Goal: Information Seeking & Learning: Check status

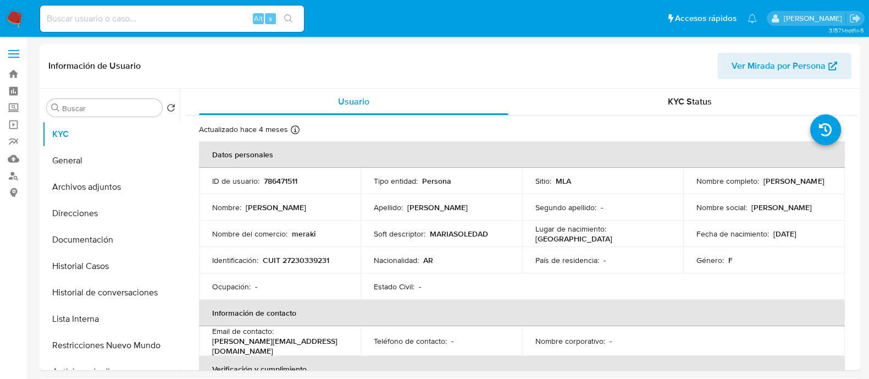
click at [146, 13] on input at bounding box center [172, 19] width 264 height 14
paste input "GAyevH16JH2eBgIKa4YGjp7g"
click at [297, 13] on div "GAyevH16JH2eBgIKa4YGjp7g Alt s" at bounding box center [172, 18] width 264 height 31
type input "GAyevH16JH2eBgIKa4YGjp7g"
click at [291, 19] on icon "search-icon" at bounding box center [288, 18] width 9 height 9
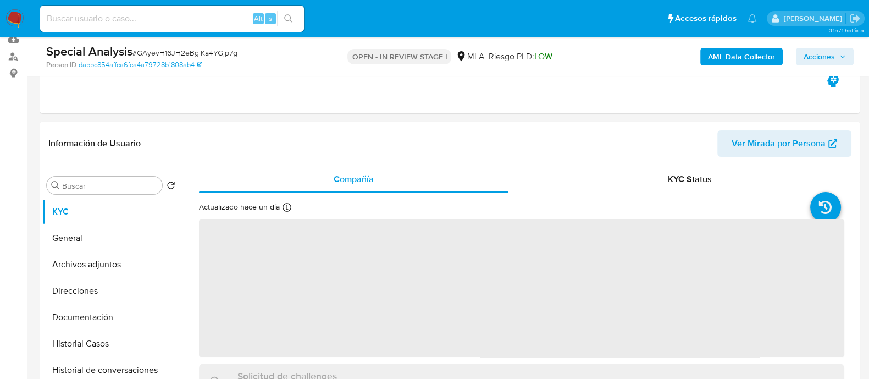
scroll to position [206, 0]
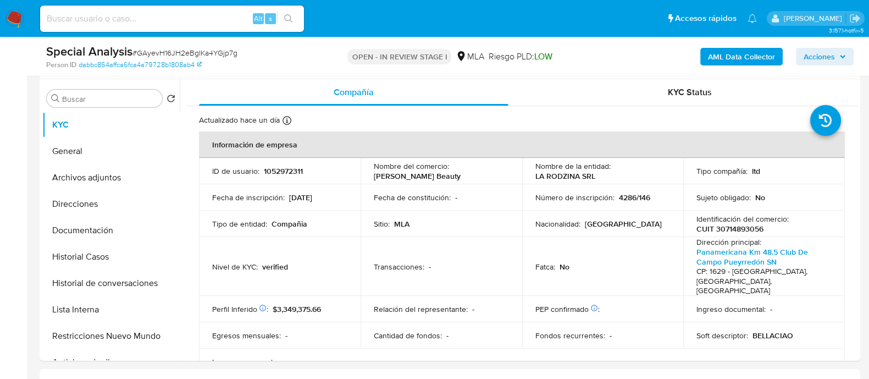
select select "10"
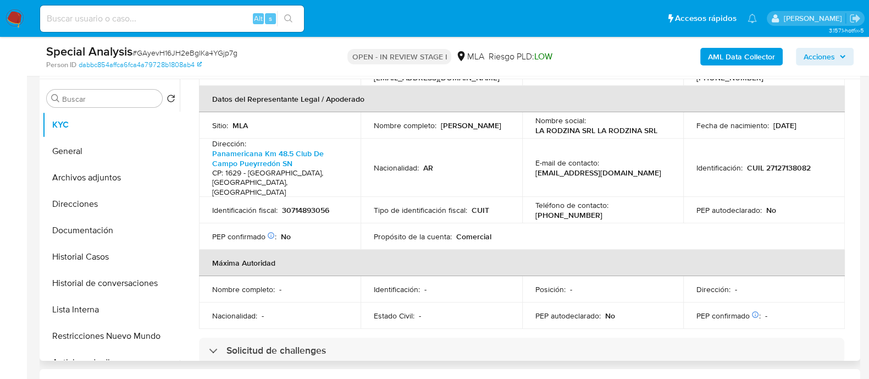
scroll to position [344, 0]
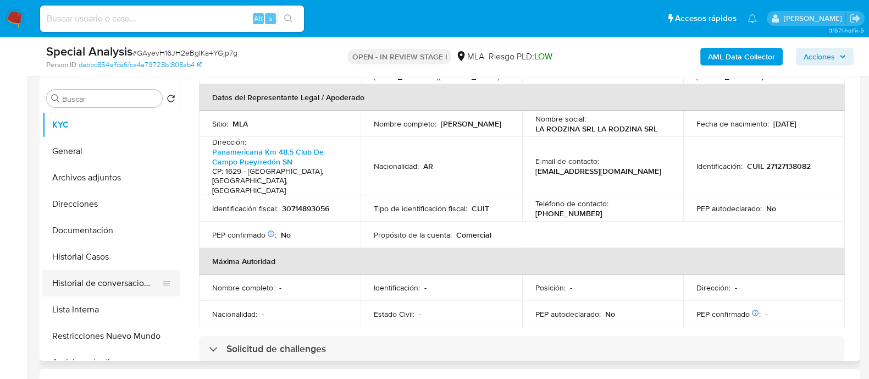
click at [135, 279] on button "Historial de conversaciones" at bounding box center [106, 283] width 129 height 26
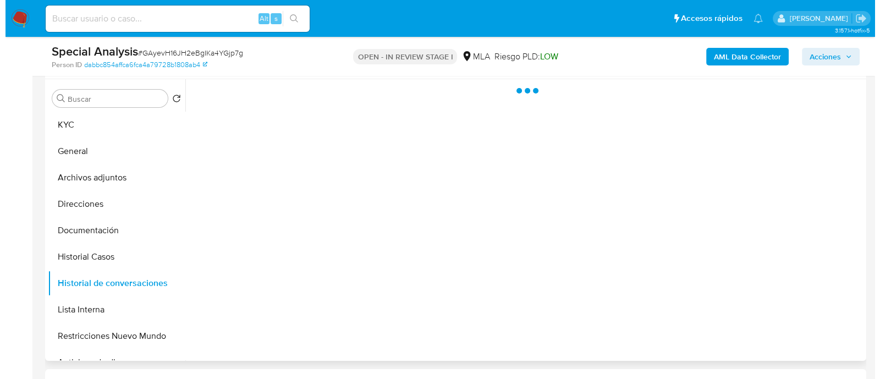
scroll to position [0, 0]
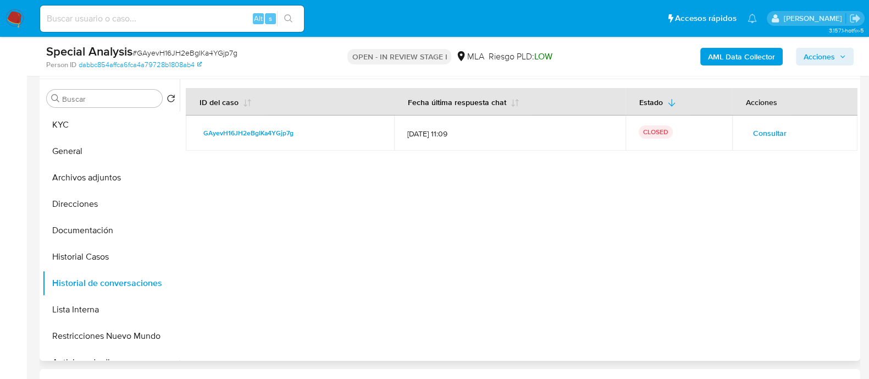
click at [761, 128] on span "Consultar" at bounding box center [770, 132] width 34 height 15
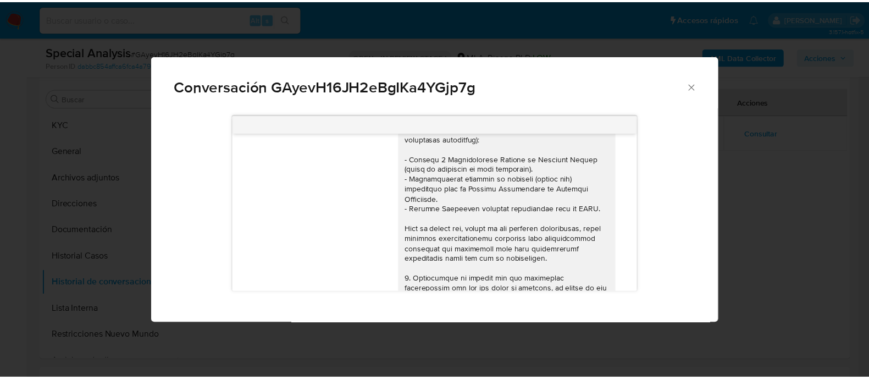
scroll to position [412, 0]
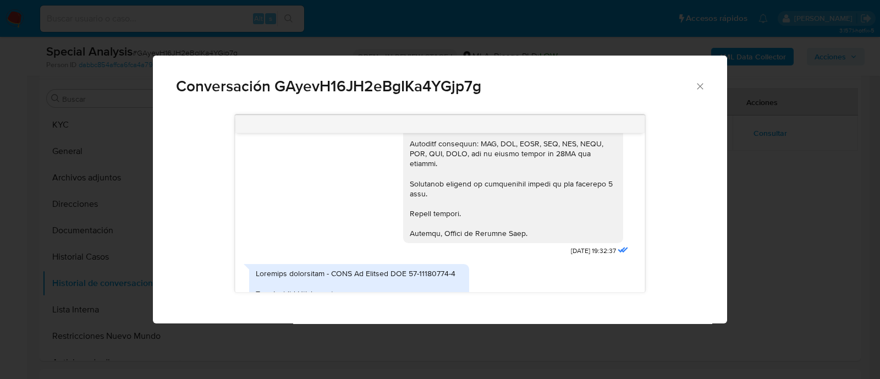
click at [454, 63] on div "Conversación GAyevH16JH2eBgIKa4YGjp7g" at bounding box center [440, 82] width 574 height 52
click at [695, 90] on icon "Cerrar" at bounding box center [699, 86] width 11 height 11
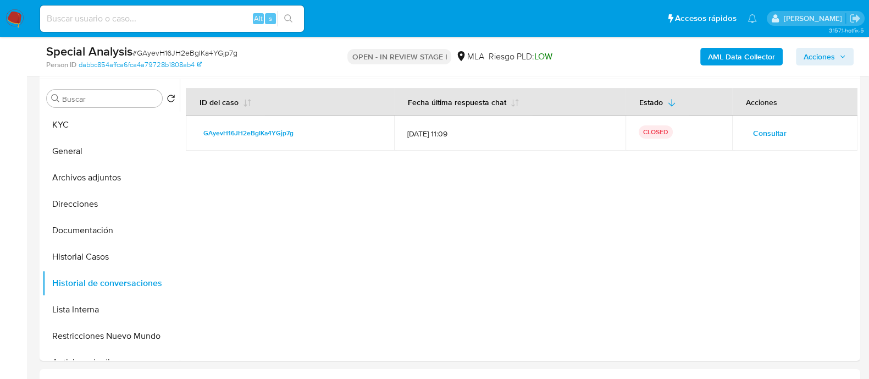
click at [180, 24] on input at bounding box center [172, 19] width 264 height 14
paste input "pWLyTTaNEoC3DyELI2SZY270"
type input "pWLyTTaNEoC3DyELI2SZY270"
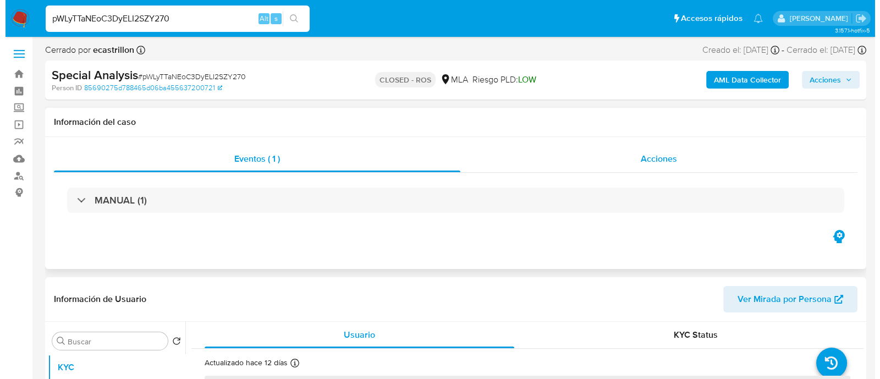
scroll to position [274, 0]
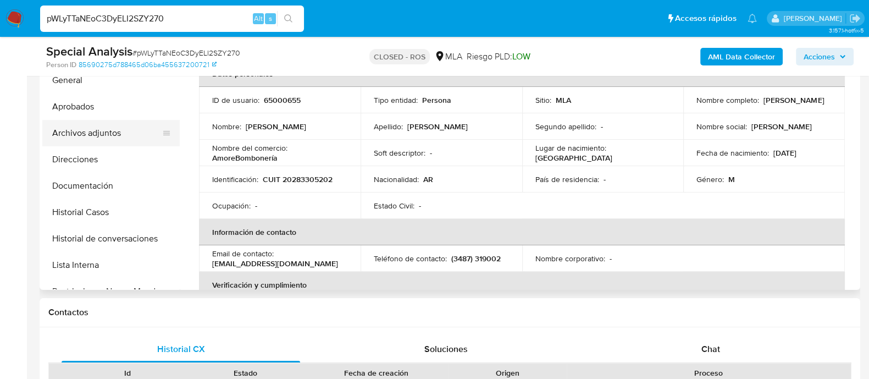
select select "10"
click at [145, 240] on button "Historial de conversaciones" at bounding box center [106, 238] width 129 height 26
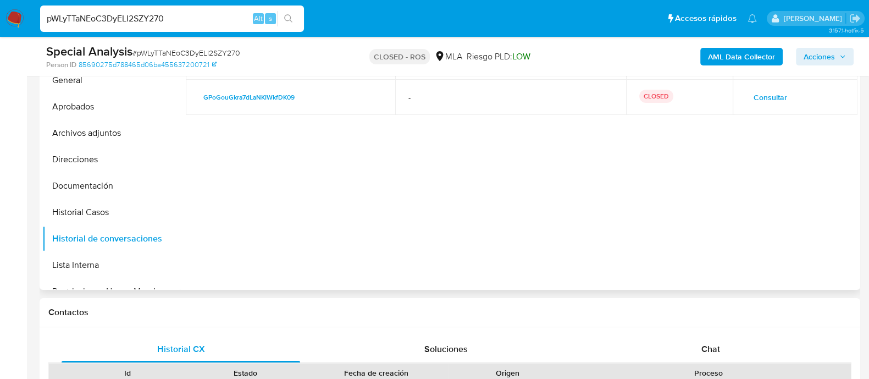
click at [762, 86] on td "Consultar" at bounding box center [795, 97] width 125 height 35
click at [773, 96] on span "Consultar" at bounding box center [771, 97] width 34 height 15
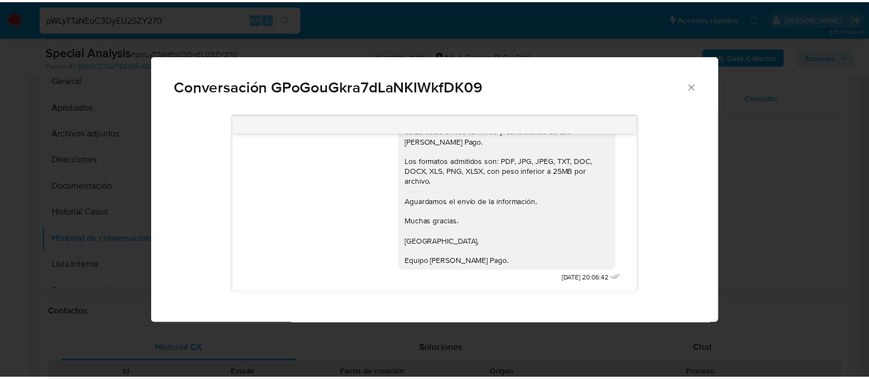
scroll to position [676, 0]
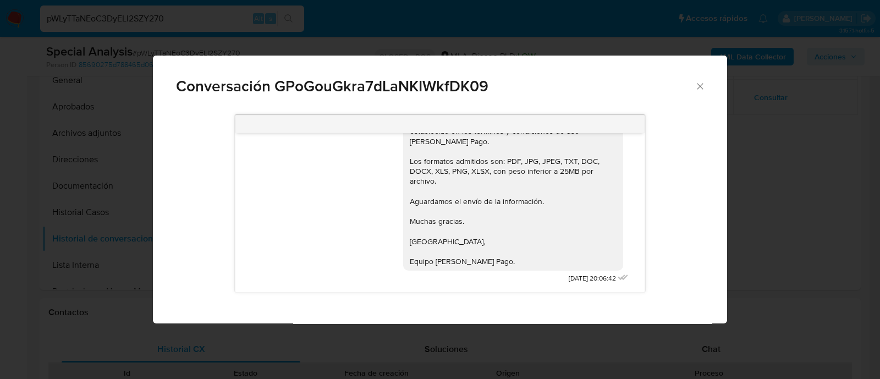
click at [763, 247] on div "Conversación GPoGouGkra7dLaNKIWkfDK09 30/01/2023 17:35:11 15/02/2023 20:06:42" at bounding box center [440, 189] width 880 height 379
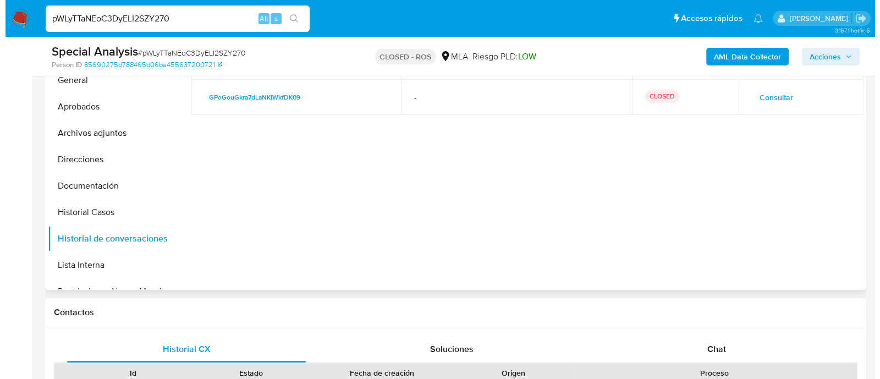
scroll to position [206, 0]
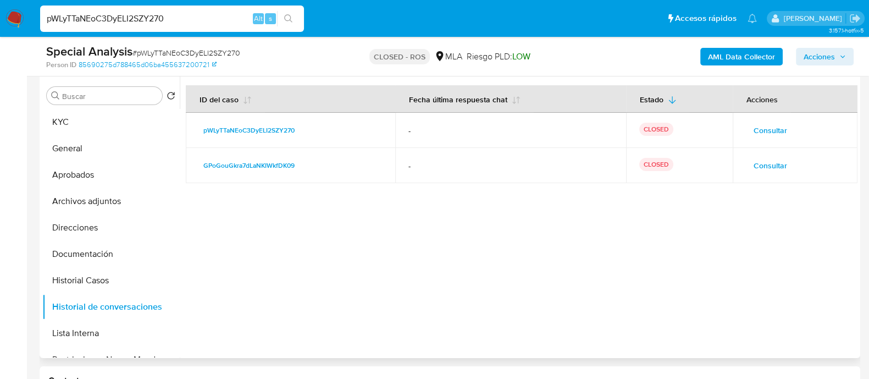
click at [761, 130] on span "Consultar" at bounding box center [771, 130] width 34 height 15
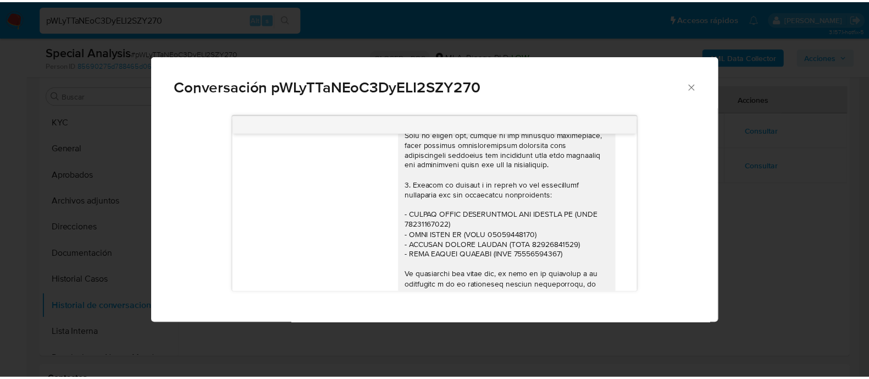
scroll to position [283, 0]
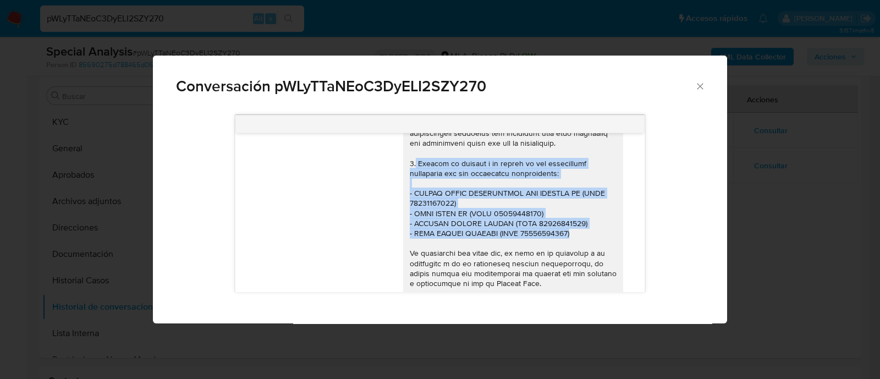
drag, startPoint x: 570, startPoint y: 235, endPoint x: 405, endPoint y: 161, distance: 180.4
click at [410, 161] on div "Comunicación" at bounding box center [513, 138] width 207 height 540
copy div "Indicar el vínculo y el motivo de las operaciones efectuadas con las siguientes…"
click at [701, 89] on icon "Cerrar" at bounding box center [699, 86] width 11 height 11
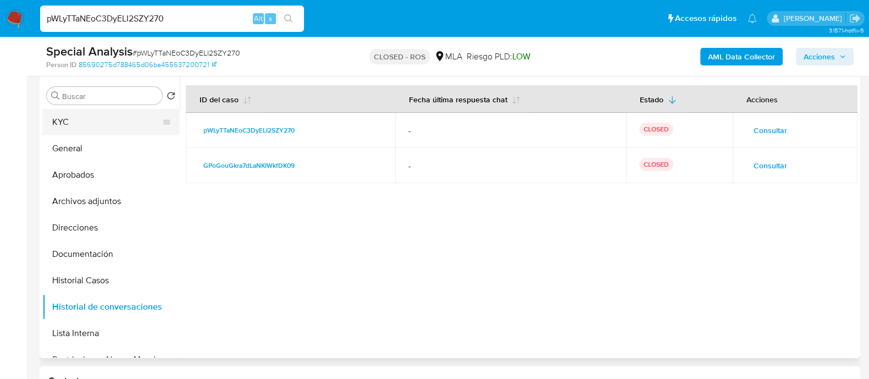
click at [132, 126] on button "KYC" at bounding box center [106, 122] width 129 height 26
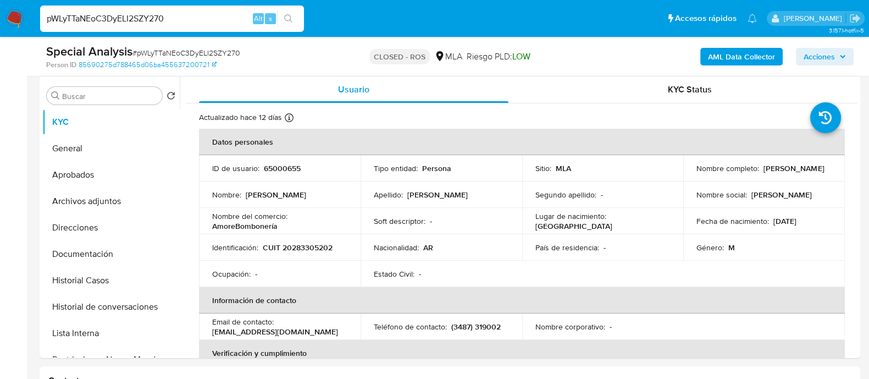
click at [217, 31] on div "pWLyTTaNEoC3DyELI2SZY270 Alt s" at bounding box center [172, 18] width 264 height 26
click at [218, 24] on input "pWLyTTaNEoC3DyELI2SZY270" at bounding box center [172, 19] width 264 height 14
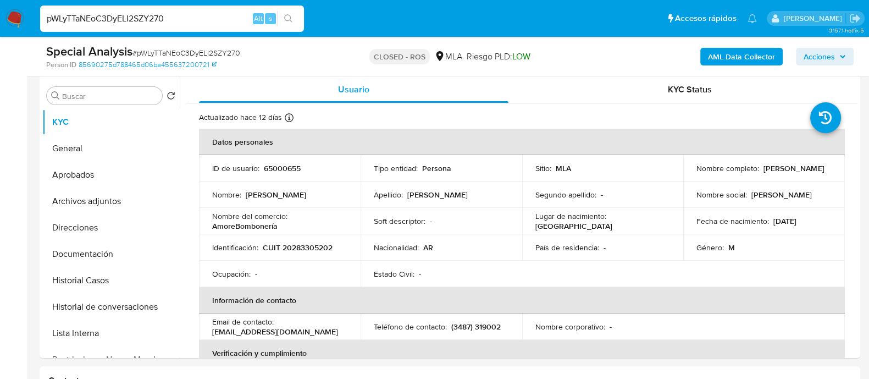
paste input "Y61aPtjuaG5edoFcmImOBIuZ"
type input "Y61aPtjuaG5edoFcmImOBIuZ"
click at [294, 25] on button "search-icon" at bounding box center [288, 18] width 23 height 15
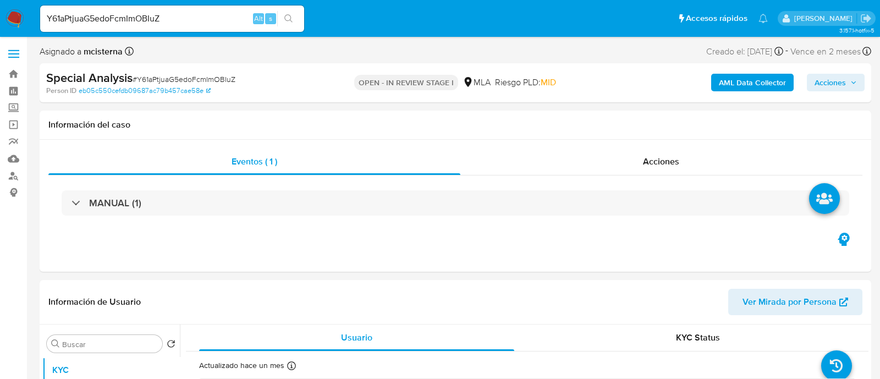
select select "10"
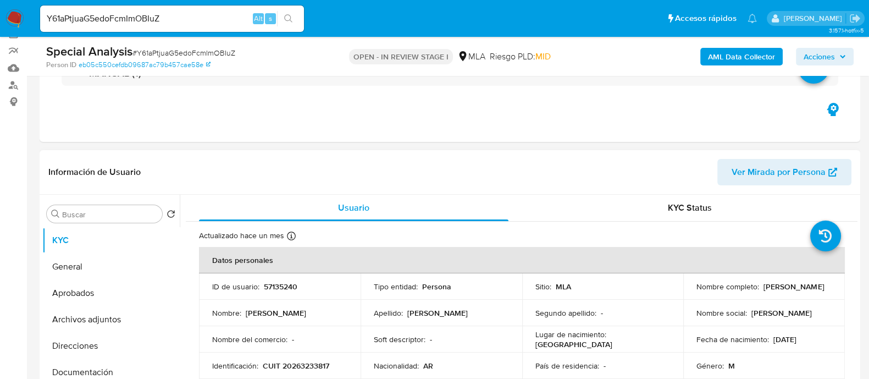
scroll to position [137, 0]
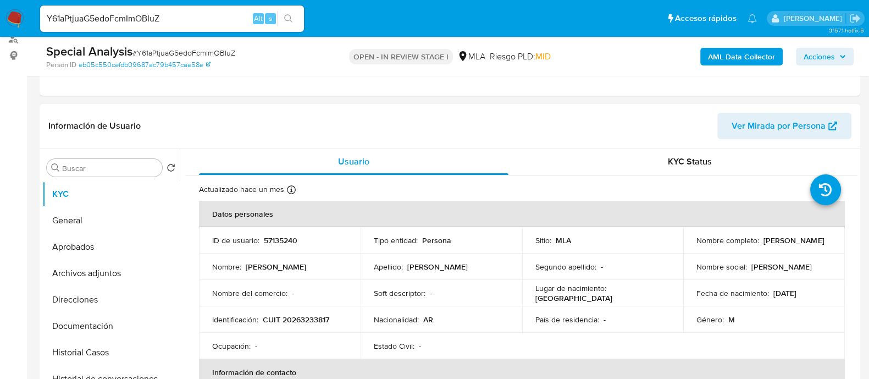
click at [289, 235] on p "57135240" at bounding box center [281, 240] width 34 height 10
copy p "57135240"
click at [299, 316] on p "CUIT 20263233817" at bounding box center [296, 319] width 67 height 10
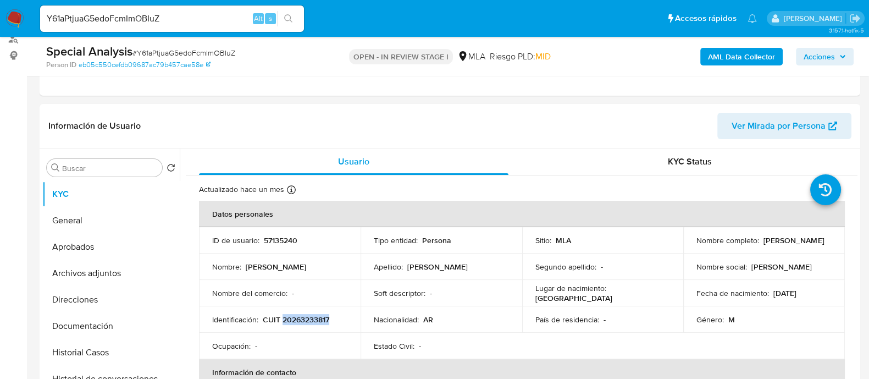
copy p "20263233817"
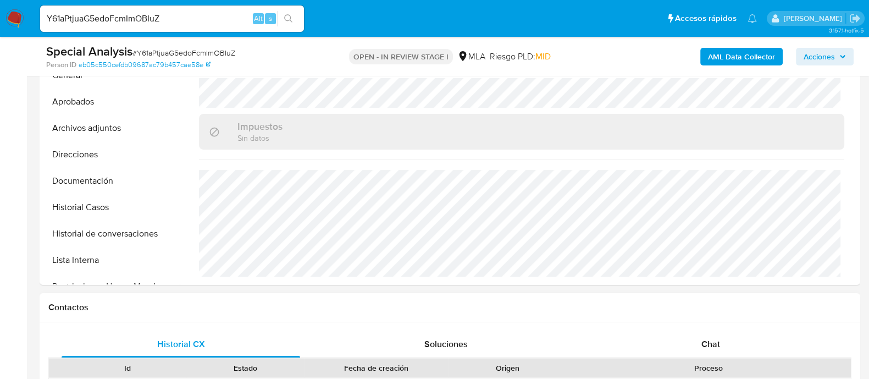
scroll to position [344, 0]
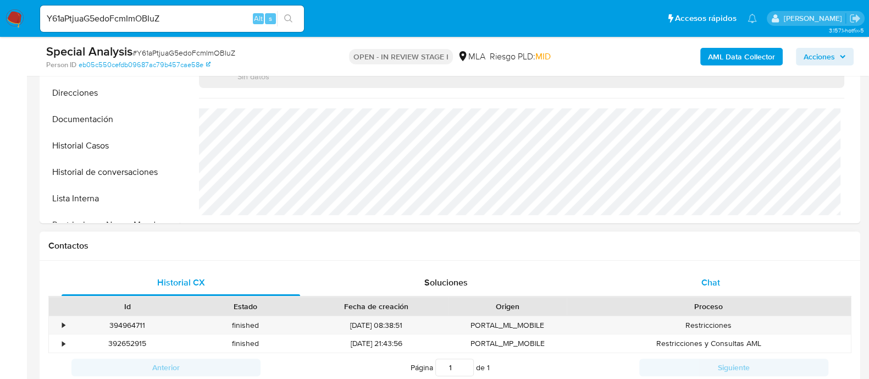
click at [731, 275] on div "Chat" at bounding box center [711, 282] width 239 height 26
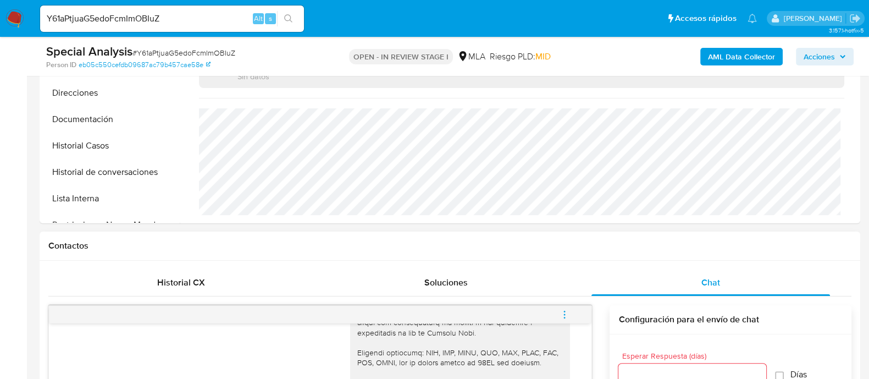
scroll to position [481, 0]
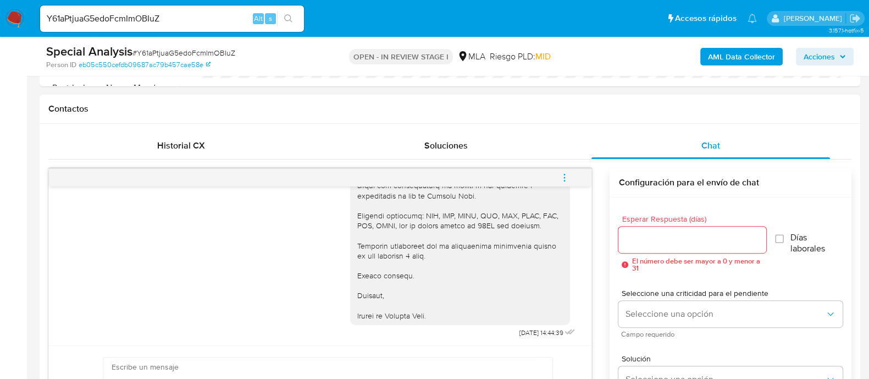
click at [561, 169] on span "menu-action" at bounding box center [565, 177] width 10 height 26
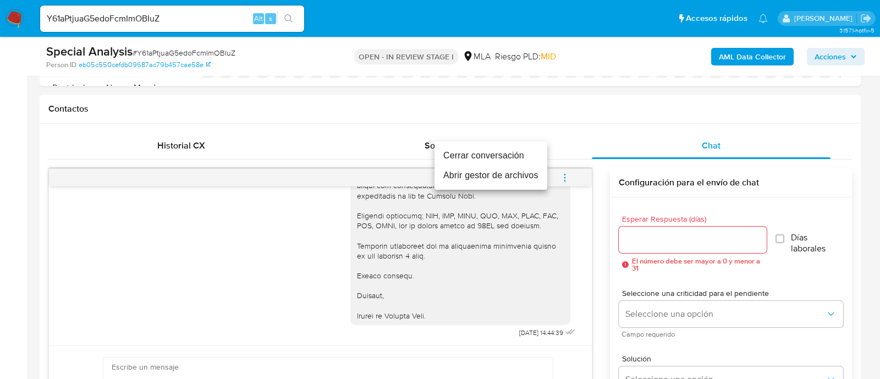
click at [478, 161] on li "Cerrar conversación" at bounding box center [490, 156] width 113 height 20
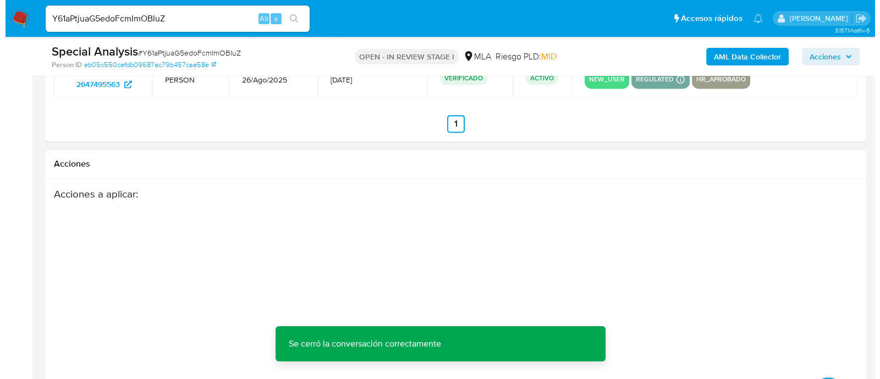
scroll to position [1994, 0]
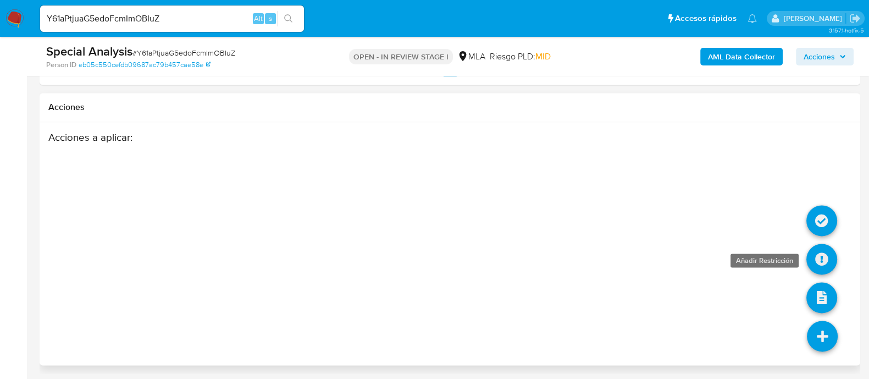
click at [816, 249] on icon at bounding box center [822, 259] width 31 height 31
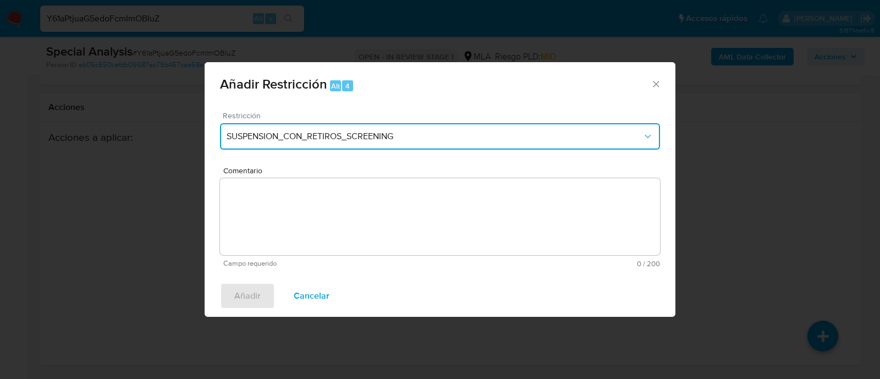
click at [302, 148] on button "SUSPENSION_CON_RETIROS_SCREENING" at bounding box center [440, 136] width 440 height 26
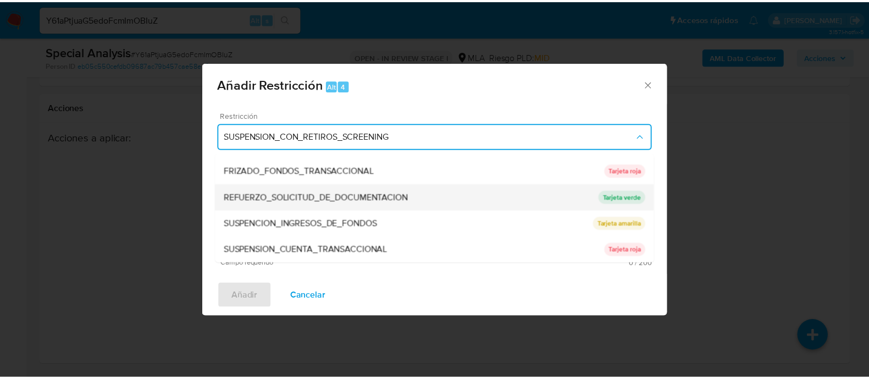
scroll to position [233, 0]
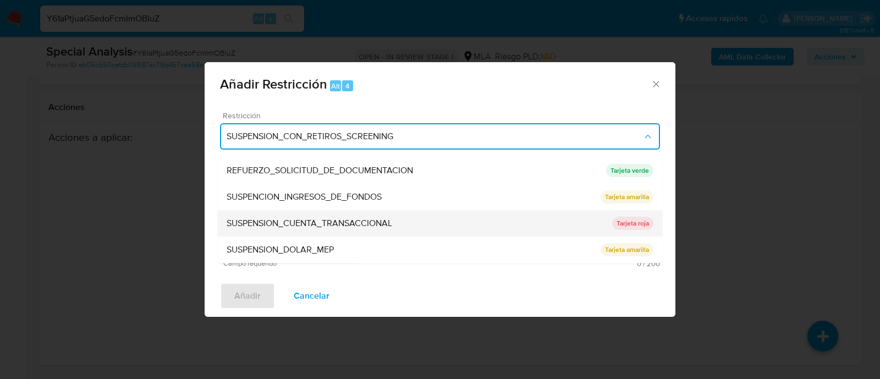
click at [349, 219] on span "SUSPENSION_CUENTA_TRANSACCIONAL" at bounding box center [309, 223] width 165 height 11
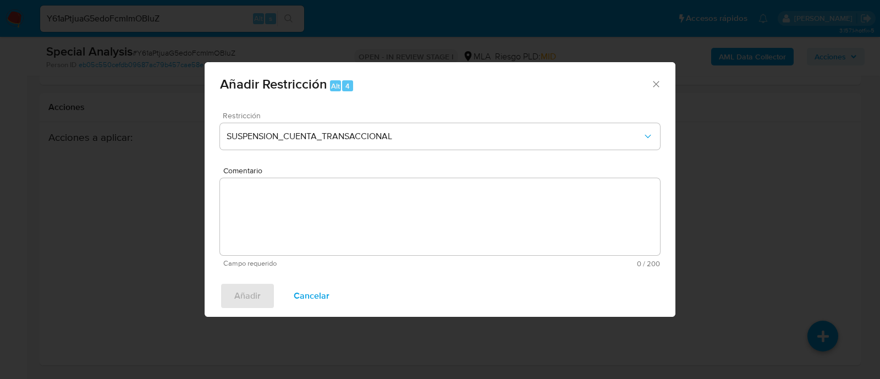
click at [301, 239] on textarea "Comentario" at bounding box center [440, 216] width 440 height 77
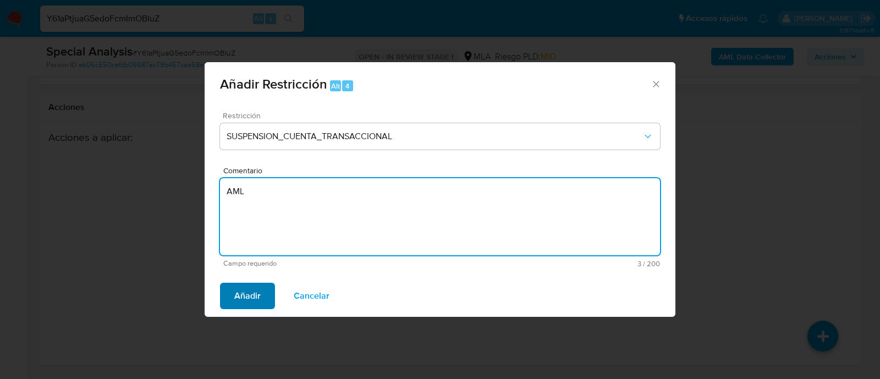
type textarea "AML"
click at [247, 284] on span "Añadir" at bounding box center [247, 296] width 26 height 24
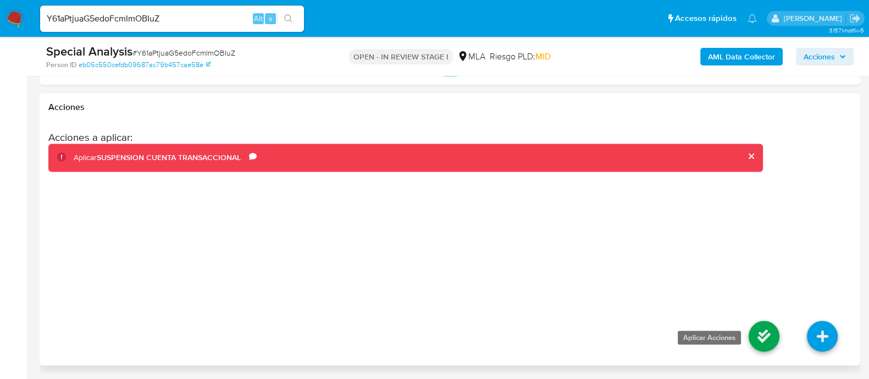
click at [764, 328] on icon at bounding box center [764, 336] width 31 height 31
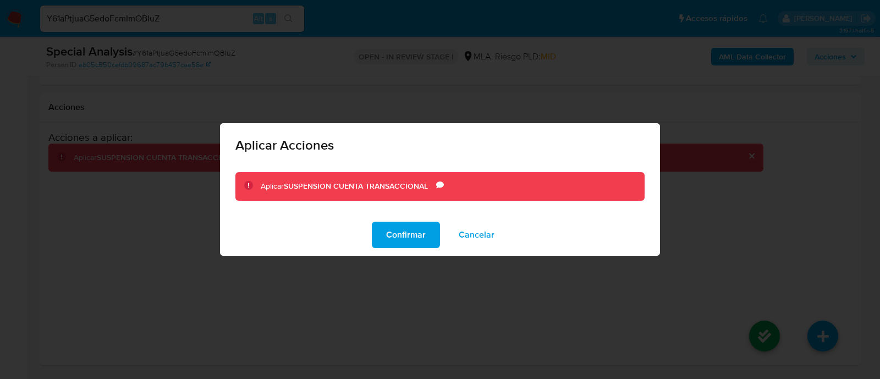
click at [425, 239] on span "Confirmar" at bounding box center [406, 235] width 40 height 24
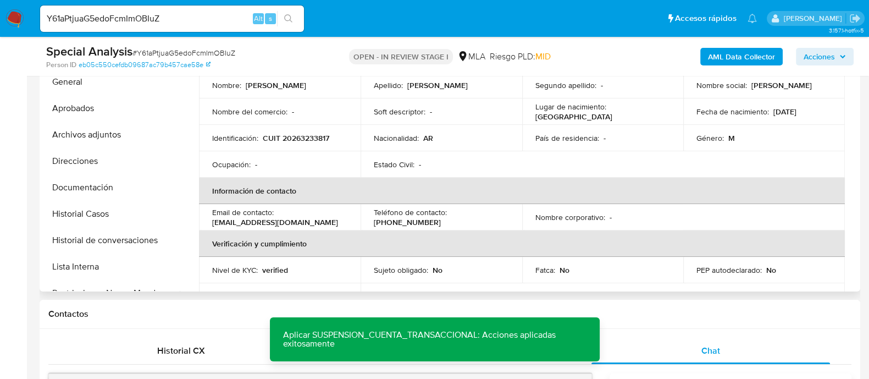
scroll to position [38, 0]
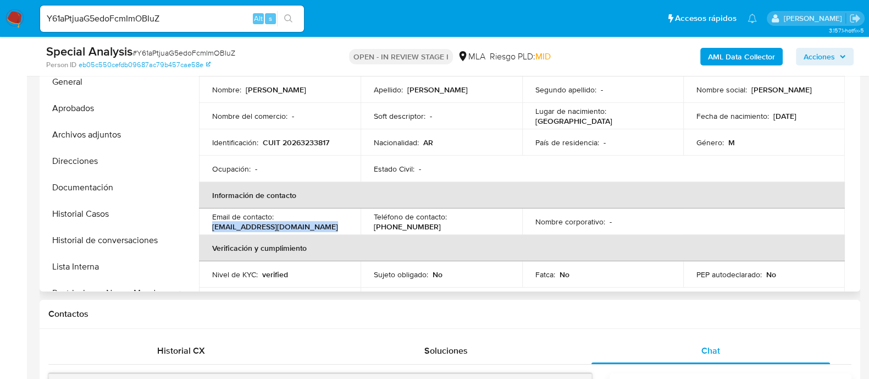
drag, startPoint x: 211, startPoint y: 226, endPoint x: 336, endPoint y: 225, distance: 125.9
click at [336, 225] on td "Email de contacto : javiercollova_77@hotmail.com" at bounding box center [280, 221] width 162 height 26
copy p "javiercollova_77@hotmail.com"
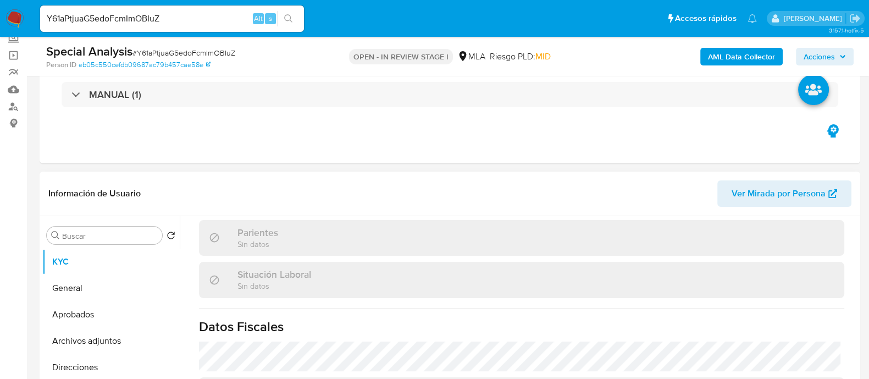
scroll to position [588, 0]
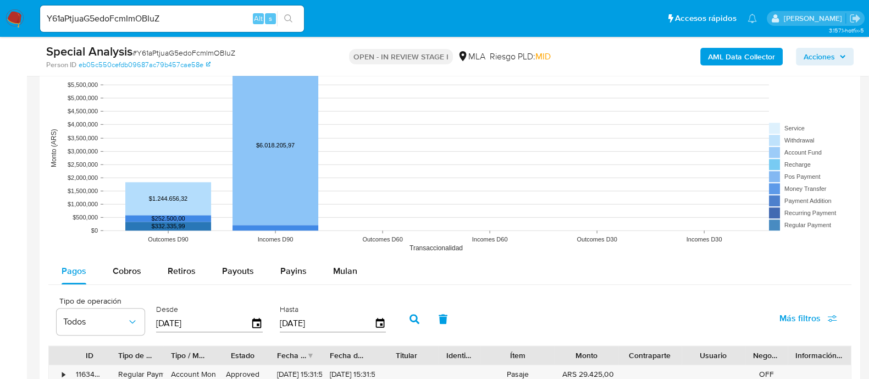
click at [349, 268] on span "Mulan" at bounding box center [345, 270] width 24 height 13
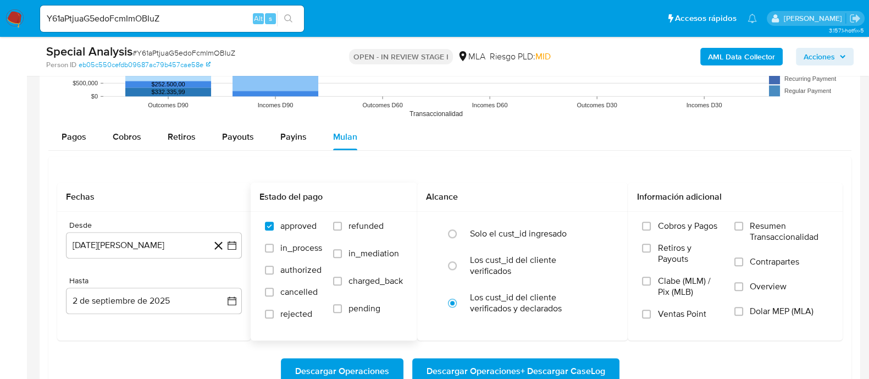
scroll to position [1306, 0]
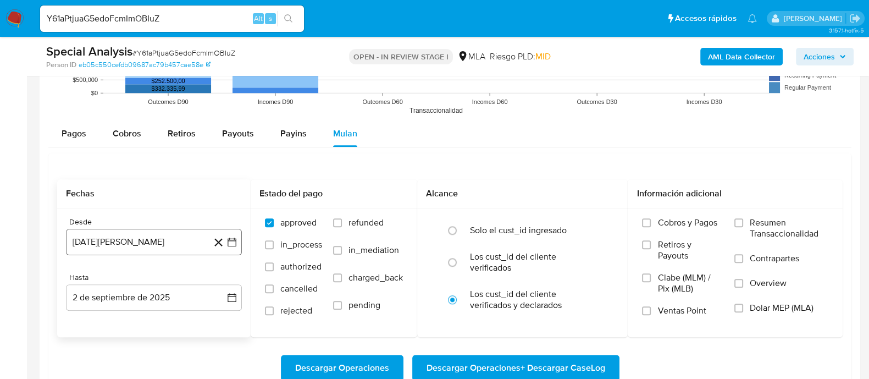
click at [152, 246] on button "2 [PERSON_NAME] de 2024" at bounding box center [154, 242] width 176 height 26
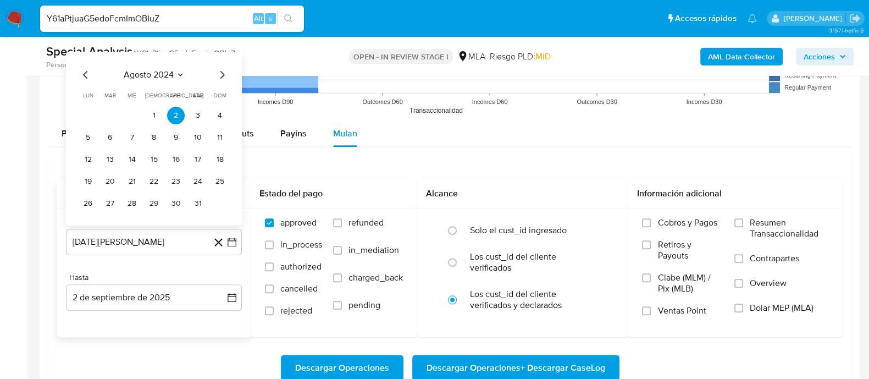
click at [217, 73] on icon "Mes siguiente" at bounding box center [222, 74] width 13 height 13
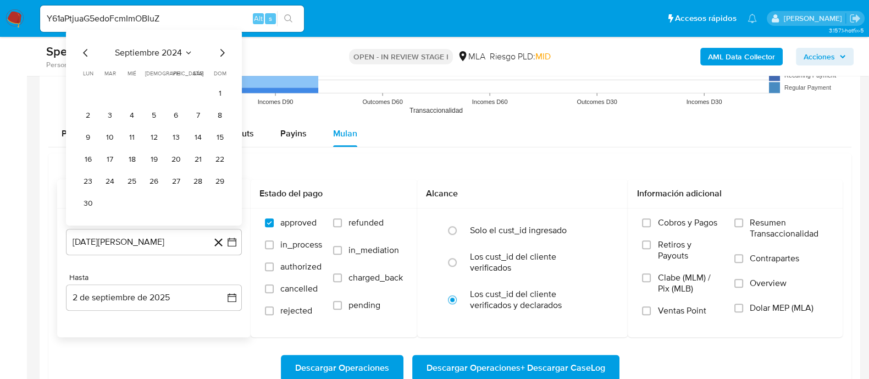
click at [223, 53] on icon "Mes siguiente" at bounding box center [222, 53] width 4 height 8
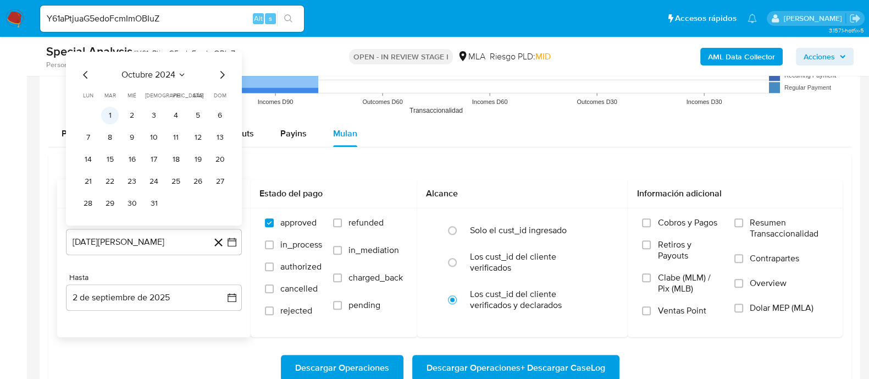
click at [106, 113] on button "1" at bounding box center [110, 116] width 18 height 18
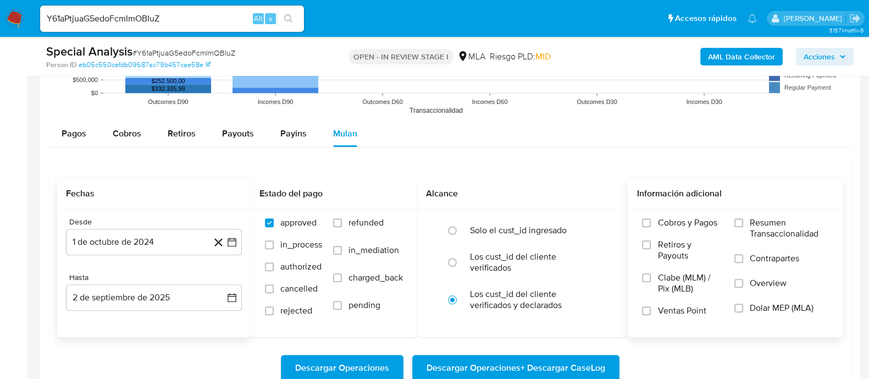
click at [773, 312] on span "Dolar MEP (MLA)" at bounding box center [782, 307] width 64 height 11
click at [743, 312] on input "Dolar MEP (MLA)" at bounding box center [739, 307] width 9 height 9
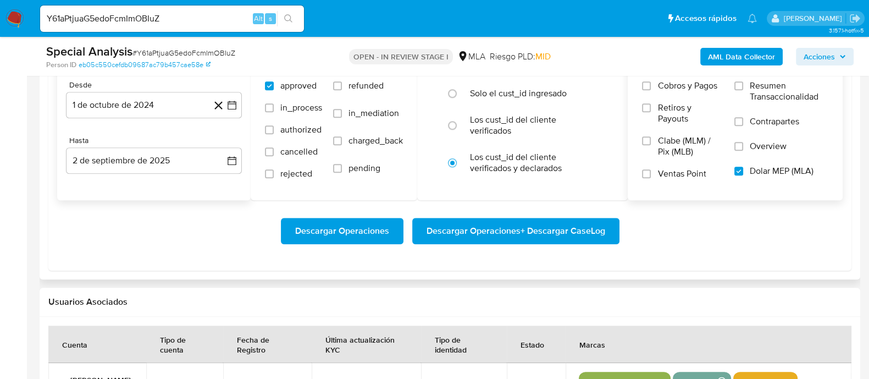
scroll to position [1444, 0]
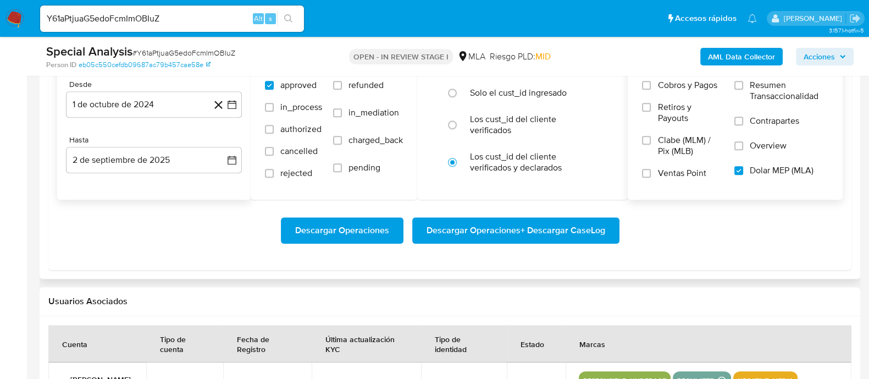
click at [571, 230] on span "Descargar Operaciones + Descargar CaseLog" at bounding box center [516, 230] width 179 height 24
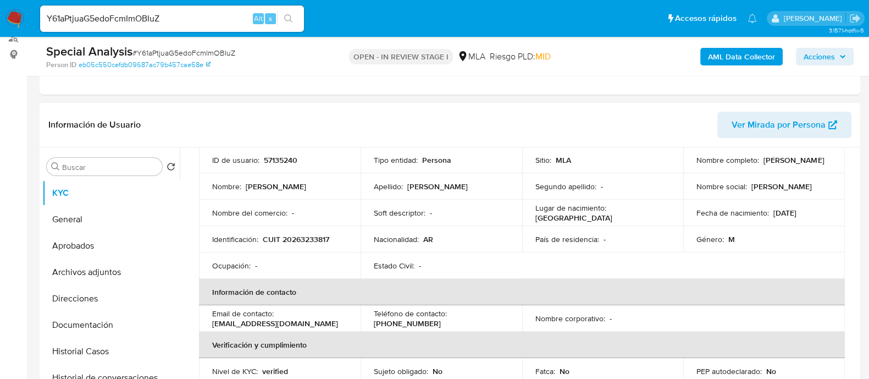
scroll to position [0, 0]
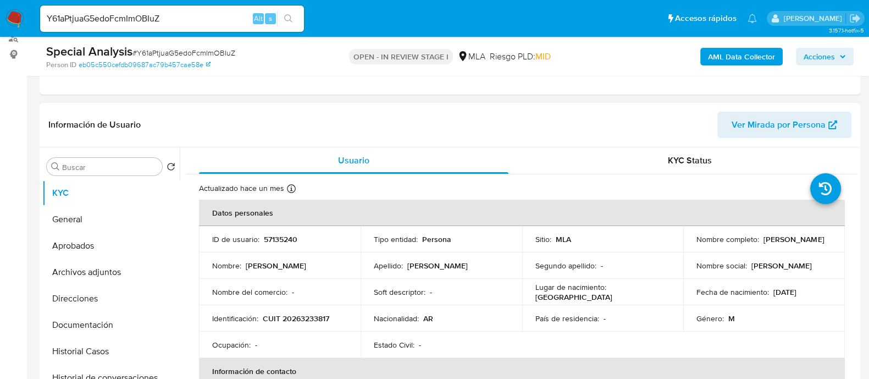
drag, startPoint x: 695, startPoint y: 244, endPoint x: 781, endPoint y: 244, distance: 85.8
click at [781, 244] on div "Nombre completo : Javier Ruben Collova" at bounding box center [764, 239] width 135 height 10
click at [698, 253] on td "Nombre social : javier ruben" at bounding box center [764, 265] width 162 height 26
drag, startPoint x: 692, startPoint y: 244, endPoint x: 786, endPoint y: 245, distance: 94.6
click at [786, 245] on td "Nombre completo : Javier Ruben Collova" at bounding box center [764, 239] width 162 height 26
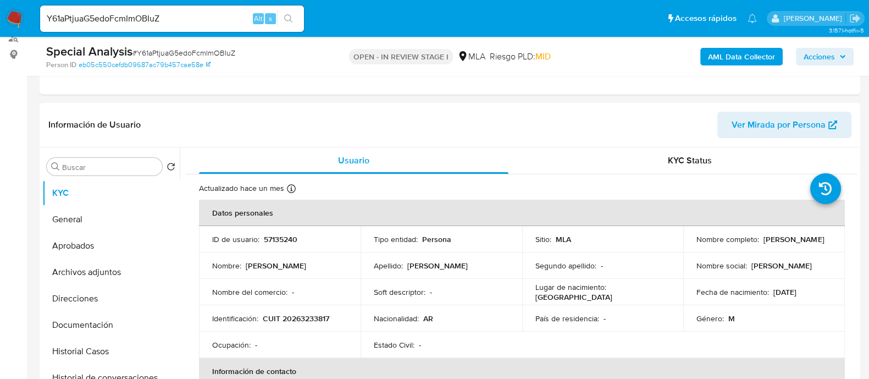
copy p "Javier Ruben Collova"
click at [322, 309] on td "Identificación : CUIT 20263233817" at bounding box center [280, 318] width 162 height 26
drag, startPoint x: 322, startPoint y: 309, endPoint x: 313, endPoint y: 318, distance: 12.1
click at [322, 310] on td "Identificación : CUIT 20263233817" at bounding box center [280, 318] width 162 height 26
click at [313, 318] on p "CUIT 20263233817" at bounding box center [296, 318] width 67 height 10
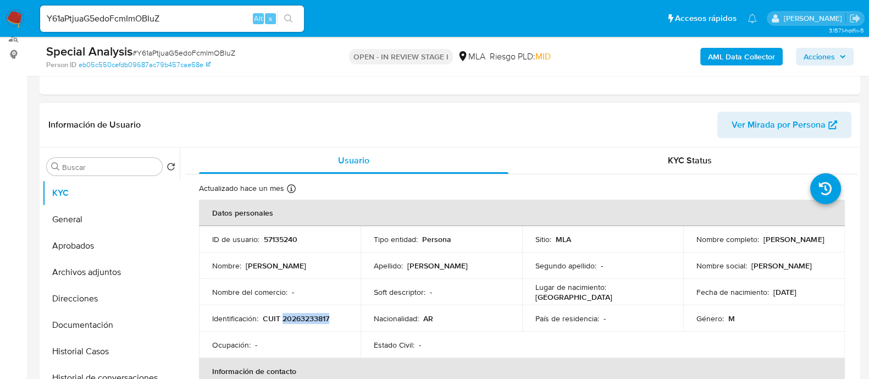
click at [313, 318] on p "CUIT 20263233817" at bounding box center [296, 318] width 67 height 10
copy p "20263233817"
click at [274, 243] on p "57135240" at bounding box center [281, 239] width 34 height 10
copy p "57135240"
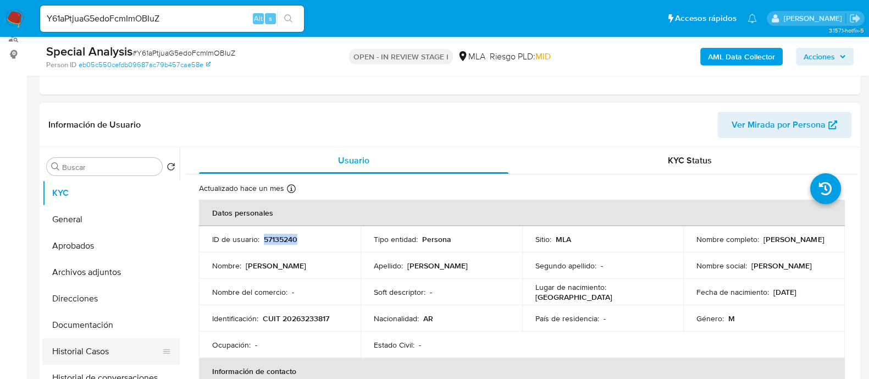
click at [96, 338] on button "Historial Casos" at bounding box center [106, 351] width 129 height 26
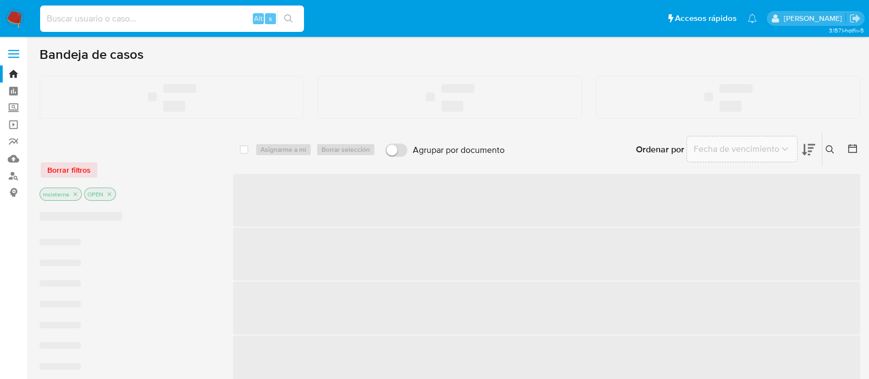
click at [176, 16] on input at bounding box center [172, 19] width 264 height 14
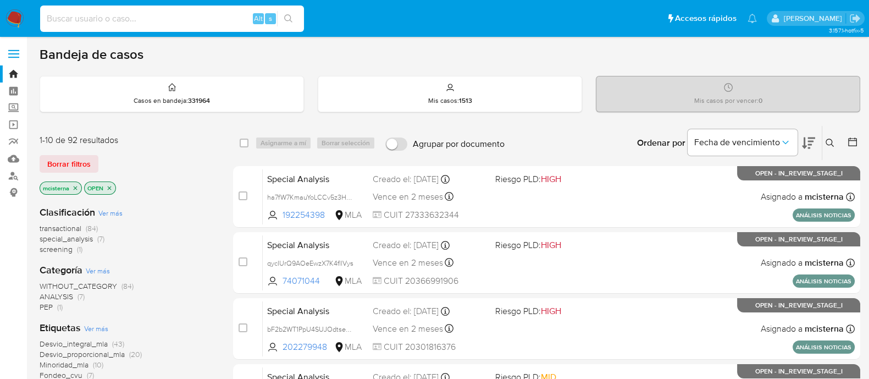
paste input "qMgEOCDzByxk1z3ZzJITM1IV"
type input "qMgEOCDzByxk1z3ZzJITM1IV"
click at [292, 22] on icon "search-icon" at bounding box center [288, 18] width 9 height 9
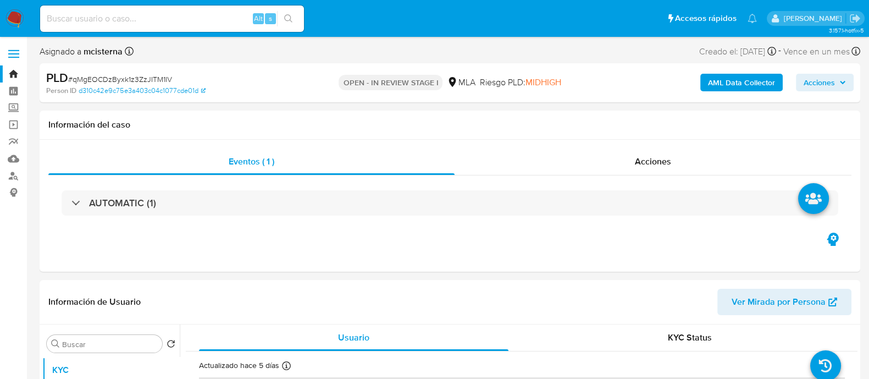
select select "10"
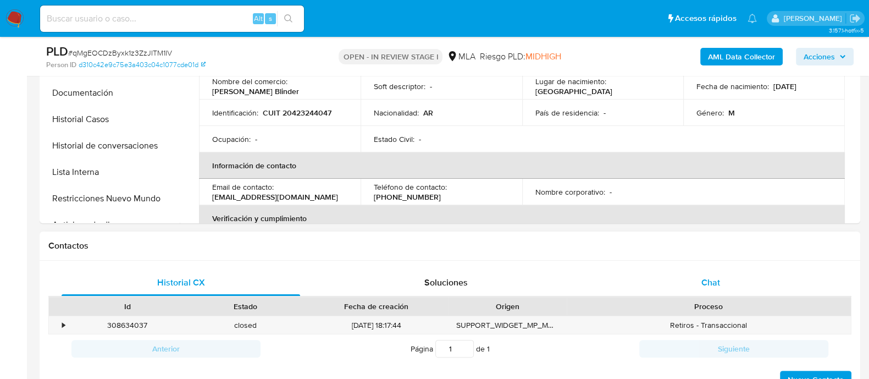
click at [661, 272] on div "Chat" at bounding box center [711, 282] width 239 height 26
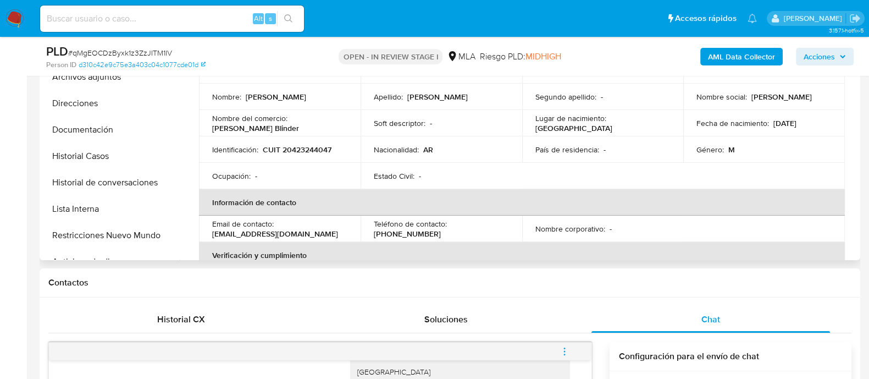
scroll to position [274, 0]
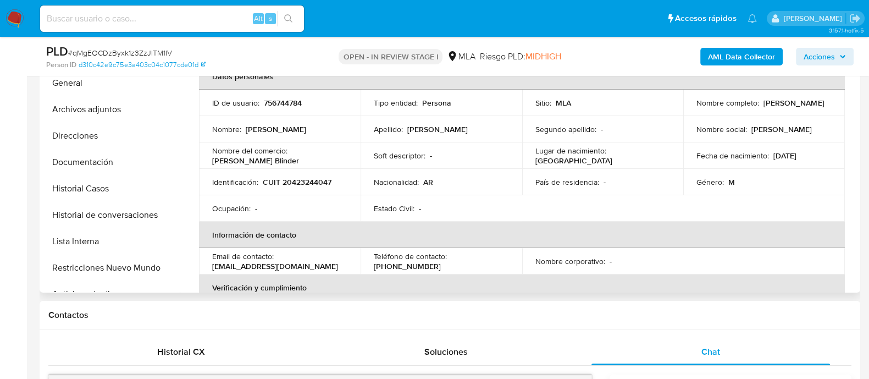
click at [288, 101] on p "756744784" at bounding box center [283, 103] width 38 height 10
copy p "756744784"
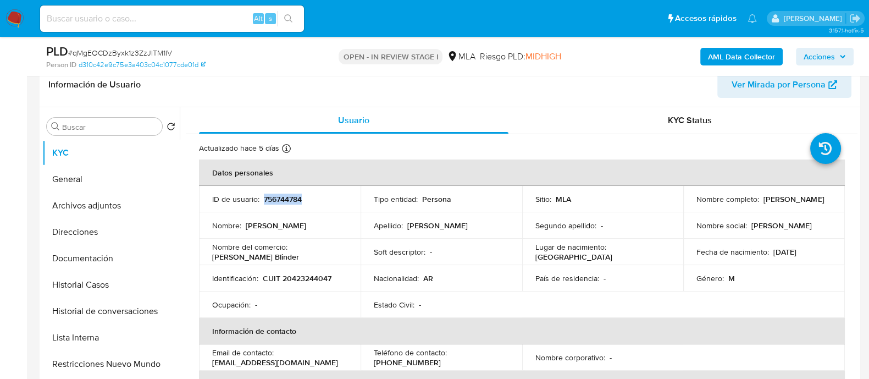
scroll to position [0, 0]
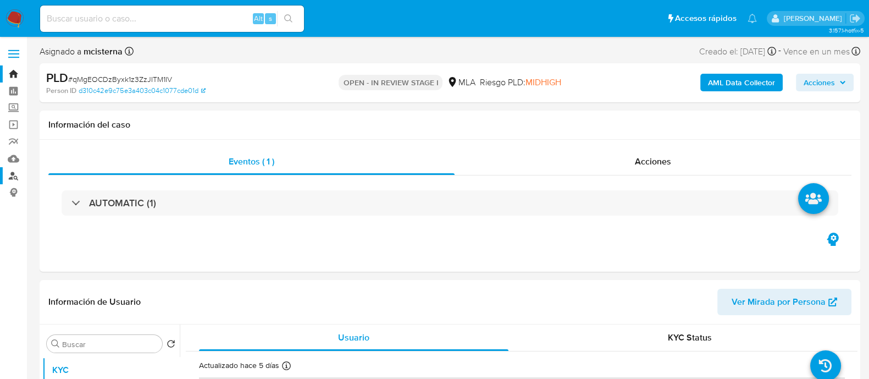
click at [14, 177] on link "Buscador de personas" at bounding box center [65, 175] width 131 height 17
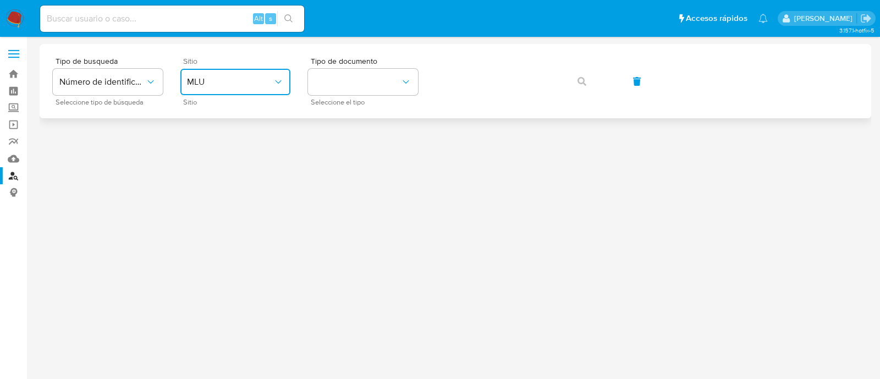
click at [253, 77] on span "MLU" at bounding box center [230, 81] width 86 height 11
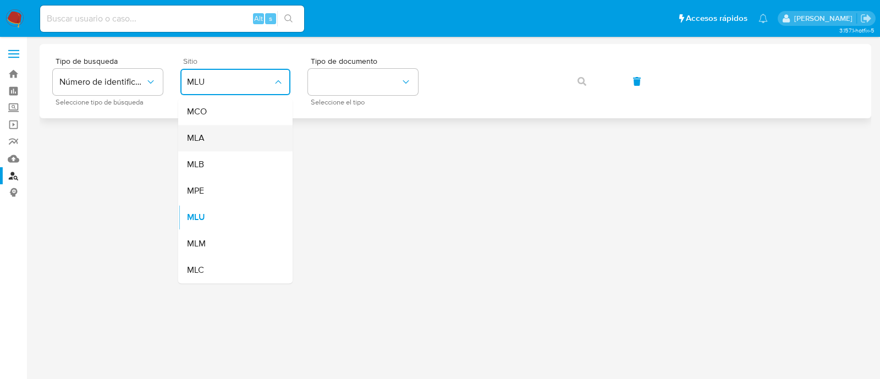
click at [247, 131] on div "MLA" at bounding box center [232, 138] width 90 height 26
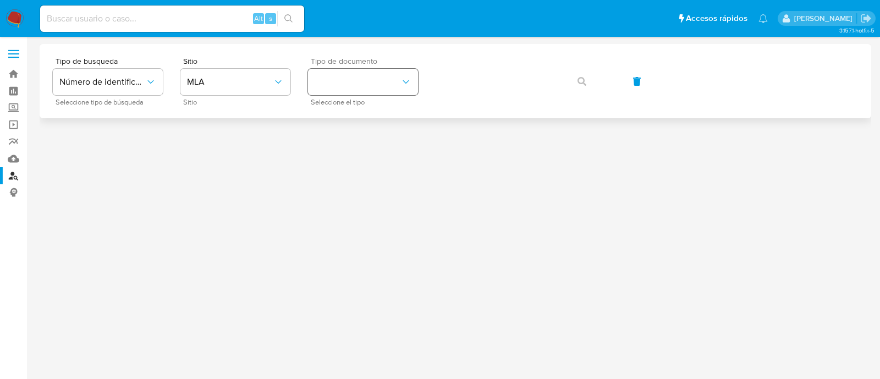
drag, startPoint x: 416, startPoint y: 67, endPoint x: 397, endPoint y: 84, distance: 25.7
click at [416, 67] on div "Tipo de documento Seleccione el tipo" at bounding box center [363, 81] width 110 height 48
drag, startPoint x: 363, startPoint y: 77, endPoint x: 363, endPoint y: 83, distance: 6.0
click at [363, 78] on button "identificationType" at bounding box center [363, 82] width 110 height 26
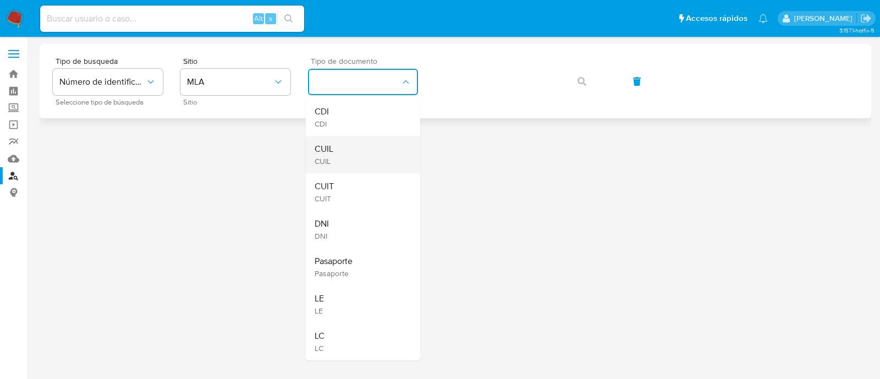
click at [356, 140] on div "CUIL CUIL" at bounding box center [359, 154] width 90 height 37
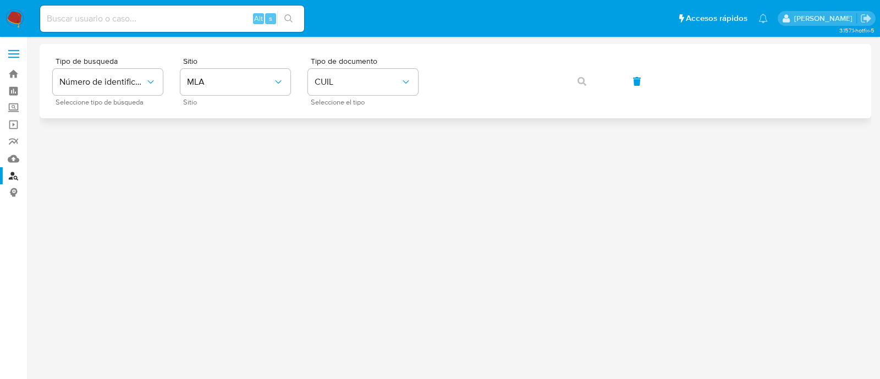
click at [372, 48] on div "Tipo de busqueda Número de identificación Seleccione tipo de búsqueda Sitio MLA…" at bounding box center [455, 81] width 831 height 74
click at [363, 71] on button "CUIL" at bounding box center [363, 82] width 110 height 26
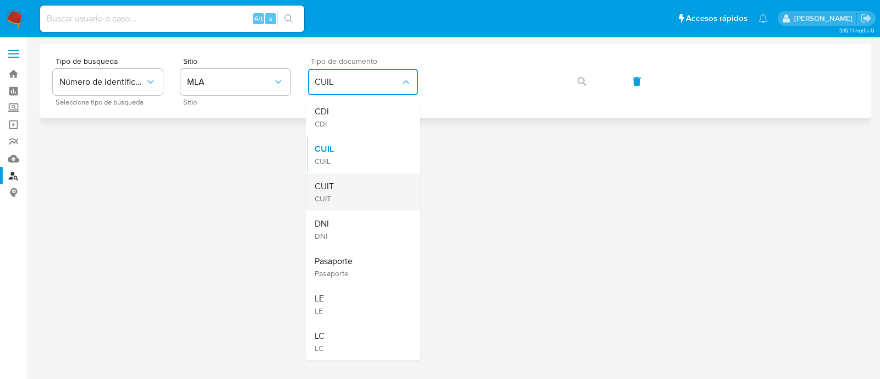
click at [357, 175] on div "CUIT CUIT" at bounding box center [359, 191] width 90 height 37
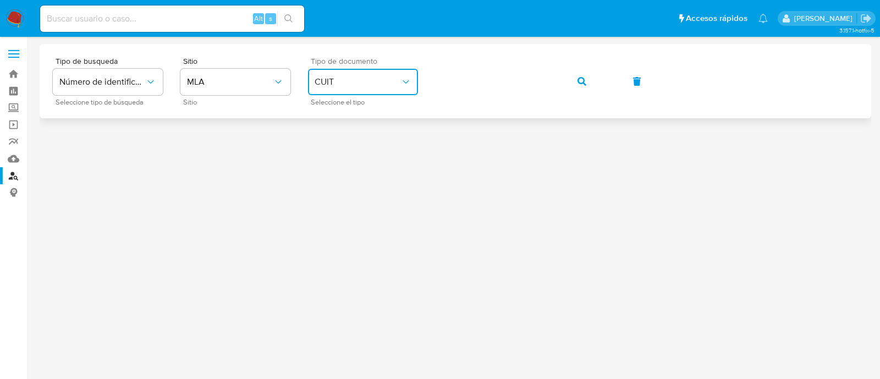
drag, startPoint x: 577, startPoint y: 80, endPoint x: 560, endPoint y: 105, distance: 30.0
click at [578, 80] on icon "button" at bounding box center [581, 81] width 9 height 9
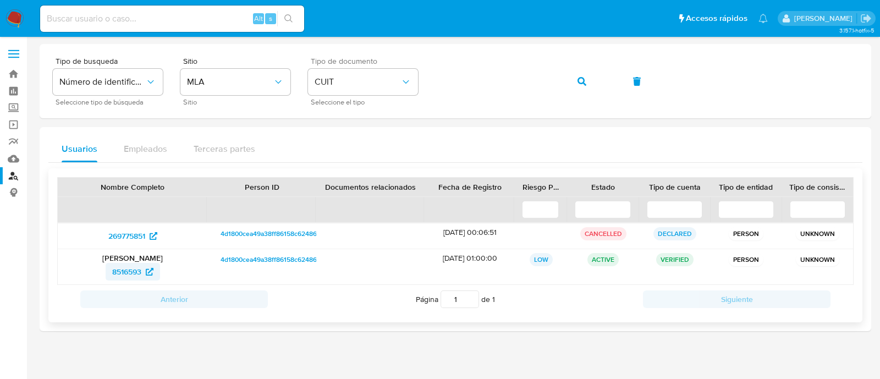
click at [124, 273] on span "8516593" at bounding box center [126, 272] width 29 height 18
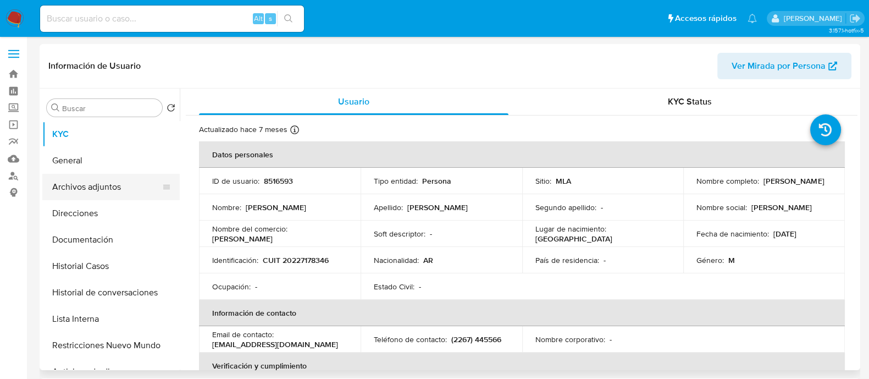
select select "10"
click at [104, 238] on button "Documentación" at bounding box center [106, 240] width 129 height 26
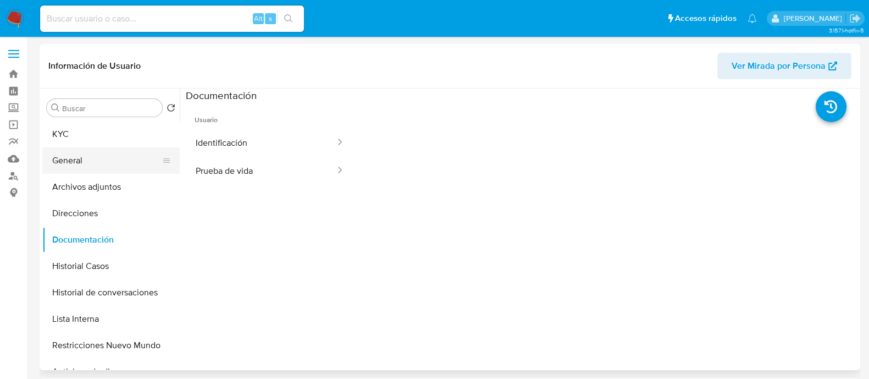
click at [113, 152] on button "General" at bounding box center [106, 160] width 129 height 26
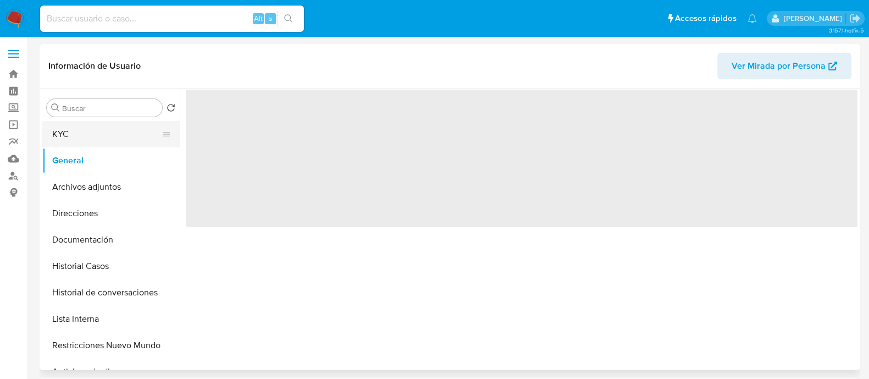
click at [122, 143] on button "KYC" at bounding box center [106, 134] width 129 height 26
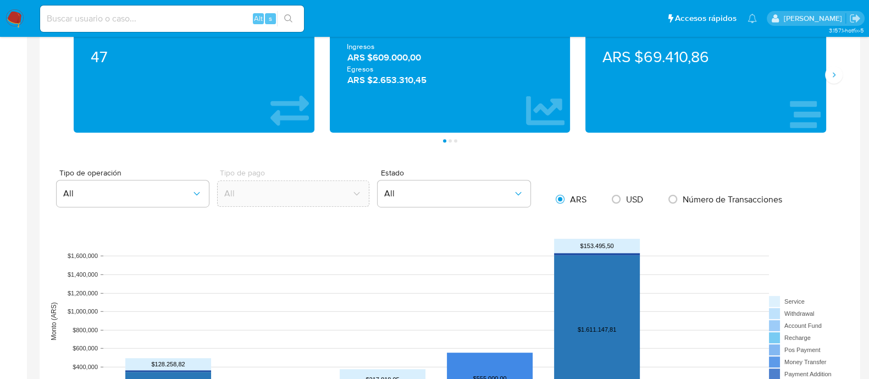
scroll to position [962, 0]
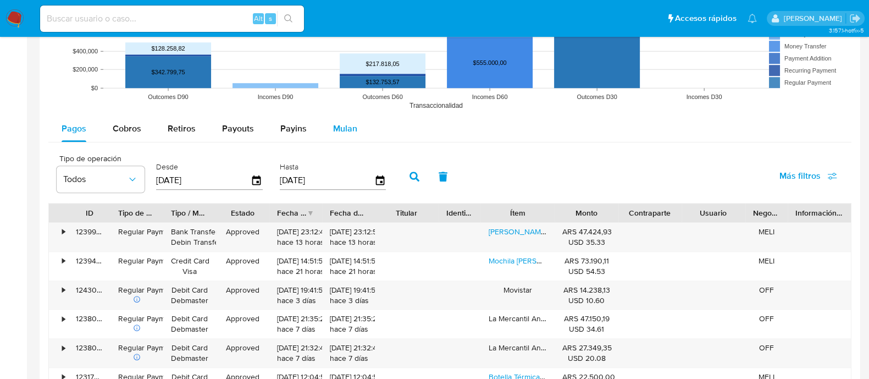
click at [341, 124] on span "Mulan" at bounding box center [345, 128] width 24 height 13
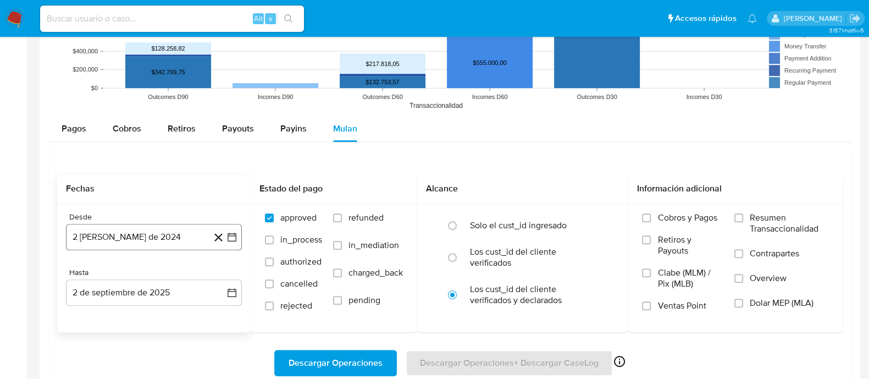
click at [162, 229] on button "2 [PERSON_NAME] de 2024" at bounding box center [154, 237] width 176 height 26
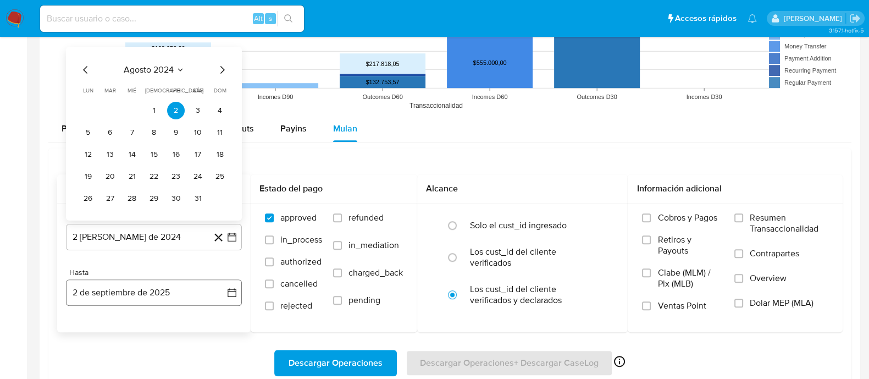
click at [173, 293] on button "2 de septiembre de 2025" at bounding box center [154, 292] width 176 height 26
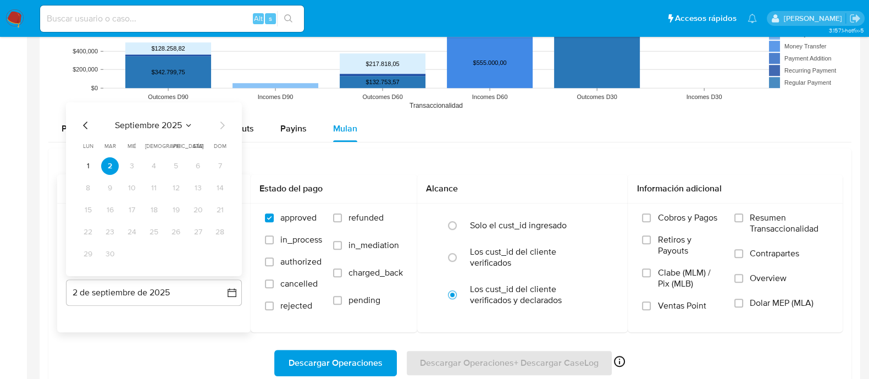
click at [87, 126] on icon "Mes anterior" at bounding box center [85, 125] width 13 height 13
click at [156, 250] on button "31" at bounding box center [154, 254] width 18 height 18
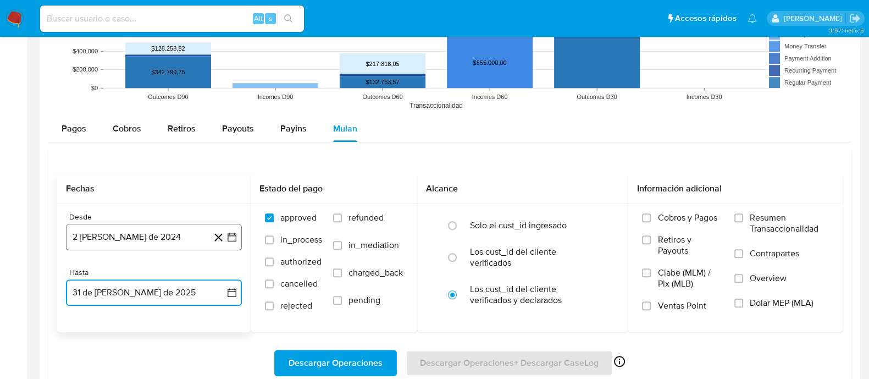
click at [140, 238] on button "2 [PERSON_NAME] de 2024" at bounding box center [154, 237] width 176 height 26
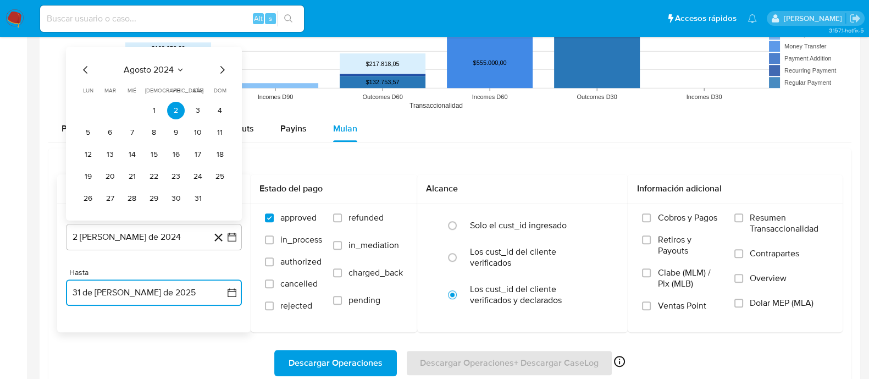
click at [217, 65] on icon "Mes siguiente" at bounding box center [222, 69] width 13 height 13
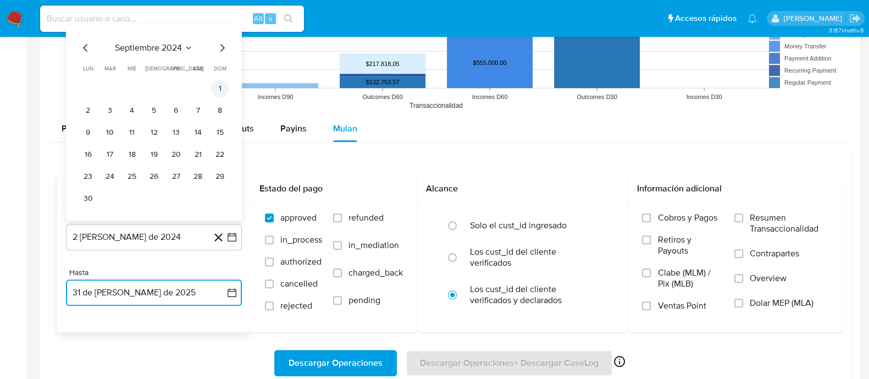
click at [214, 82] on button "1" at bounding box center [220, 89] width 18 height 18
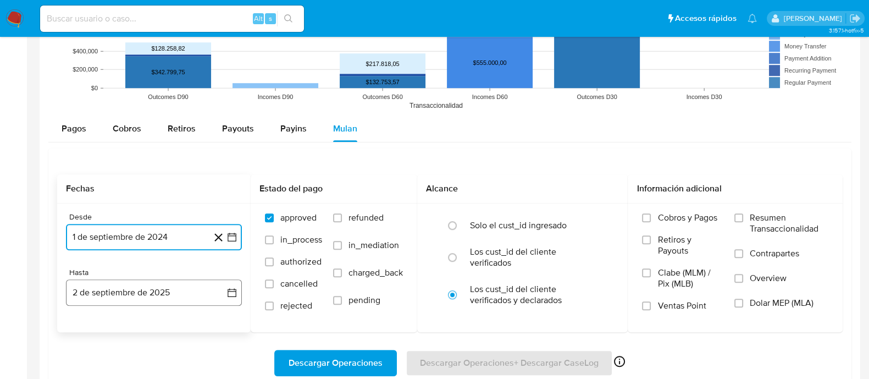
click at [156, 283] on button "2 de septiembre de 2025" at bounding box center [154, 292] width 176 height 26
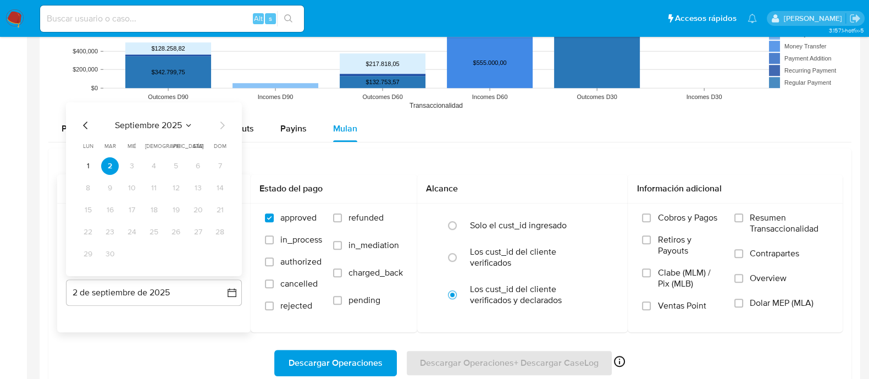
click at [80, 125] on icon "Mes anterior" at bounding box center [85, 125] width 13 height 13
click at [85, 125] on icon "Mes anterior" at bounding box center [85, 125] width 13 height 13
click at [165, 248] on tr "28 29 30 31" at bounding box center [154, 254] width 150 height 18
click at [160, 248] on button "31" at bounding box center [154, 254] width 18 height 18
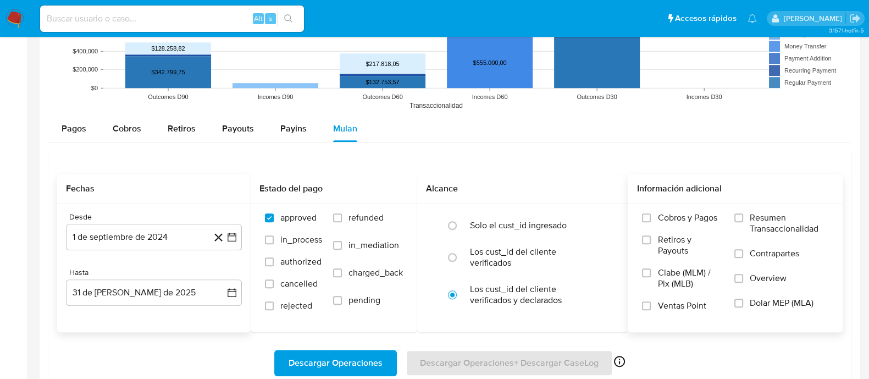
click at [770, 297] on span "Dolar MEP (MLA)" at bounding box center [782, 302] width 64 height 11
click at [743, 299] on input "Dolar MEP (MLA)" at bounding box center [739, 303] width 9 height 9
click at [362, 366] on span "Descargar Operaciones" at bounding box center [336, 363] width 94 height 24
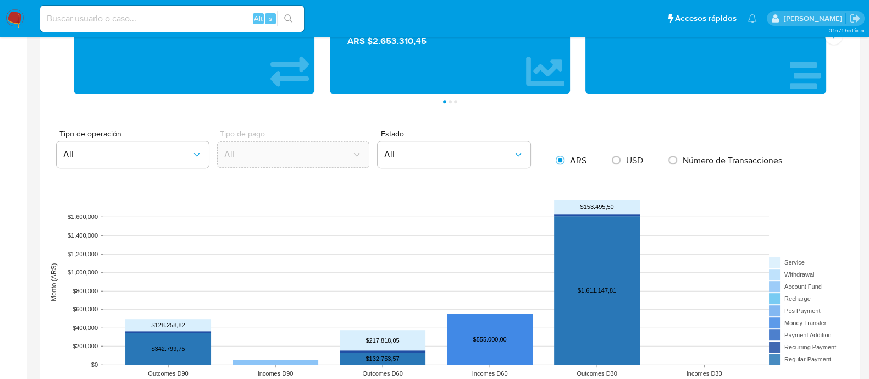
scroll to position [549, 0]
